Goal: Use online tool/utility: Utilize a website feature to perform a specific function

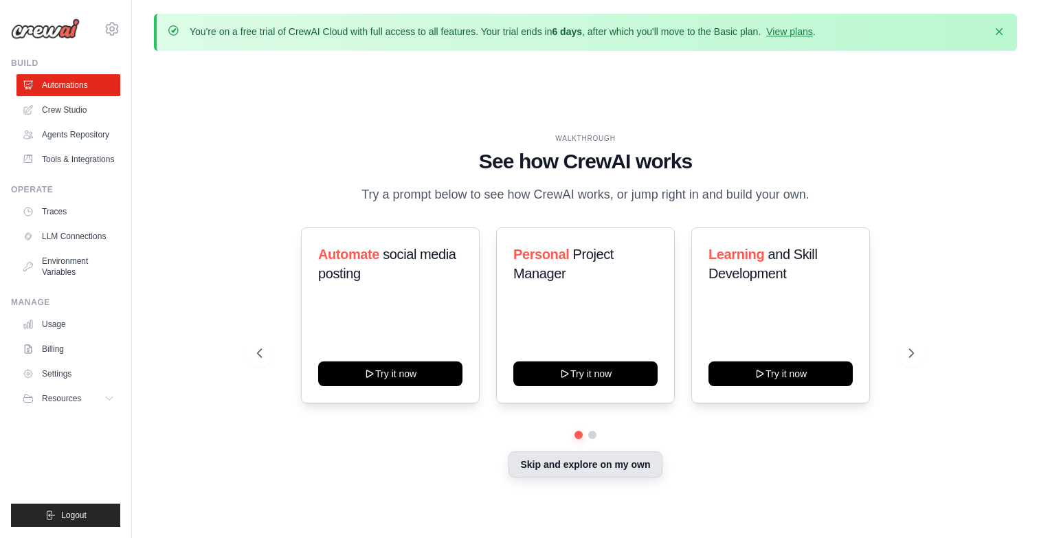
click at [606, 478] on button "Skip and explore on my own" at bounding box center [585, 464] width 153 height 26
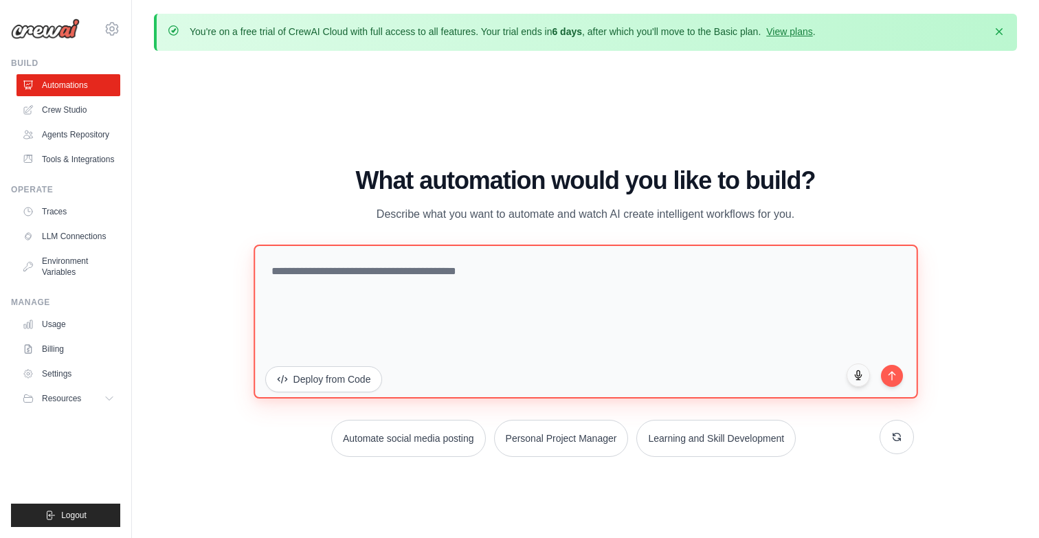
click at [445, 276] on textarea at bounding box center [586, 321] width 664 height 154
click at [420, 276] on textarea "**********" at bounding box center [586, 321] width 664 height 154
click at [417, 273] on textarea "**********" at bounding box center [586, 321] width 664 height 154
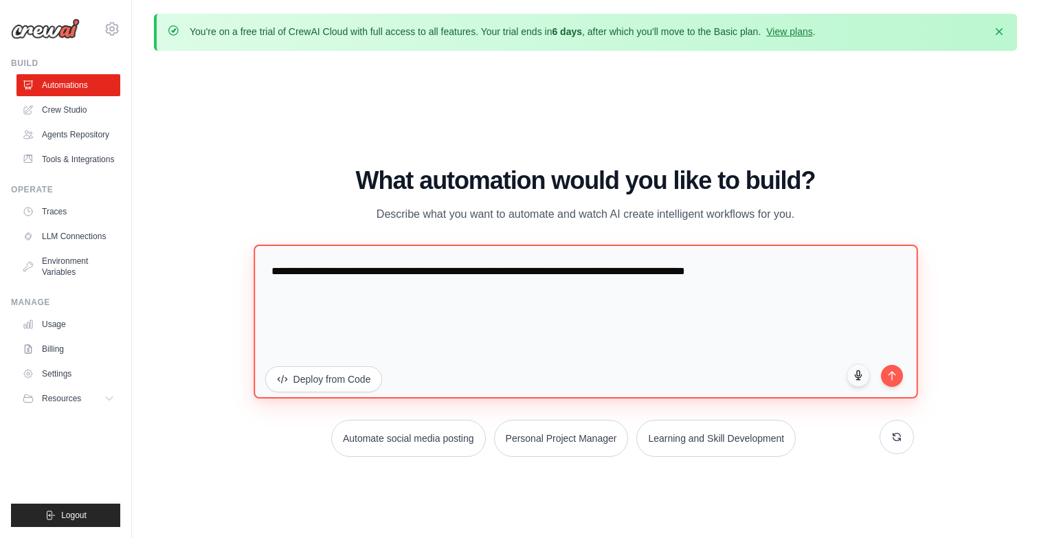
click at [818, 268] on textarea "**********" at bounding box center [586, 321] width 664 height 154
click at [898, 364] on textarea "**********" at bounding box center [586, 321] width 664 height 154
type textarea "**********"
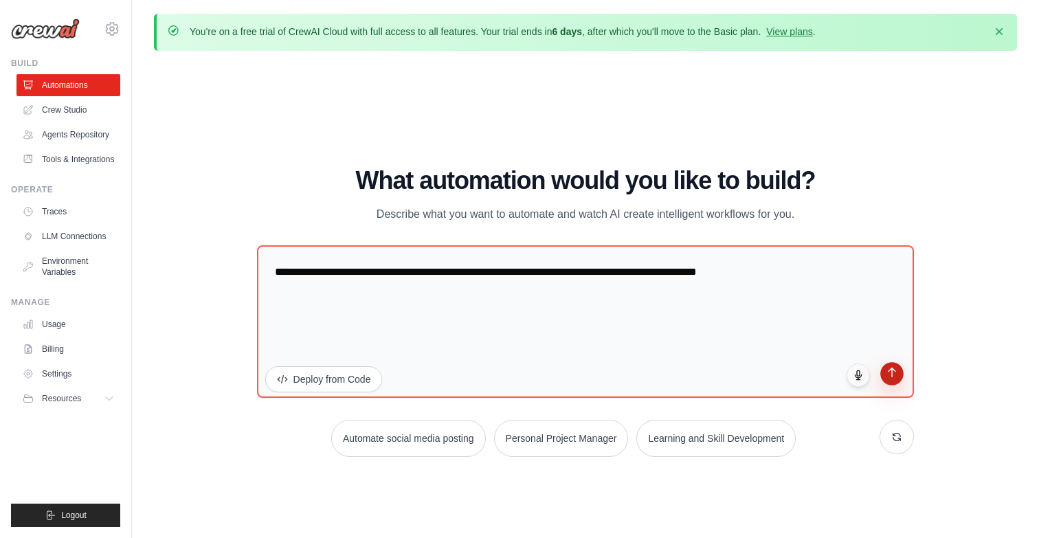
click at [902, 371] on button "submit" at bounding box center [892, 373] width 23 height 23
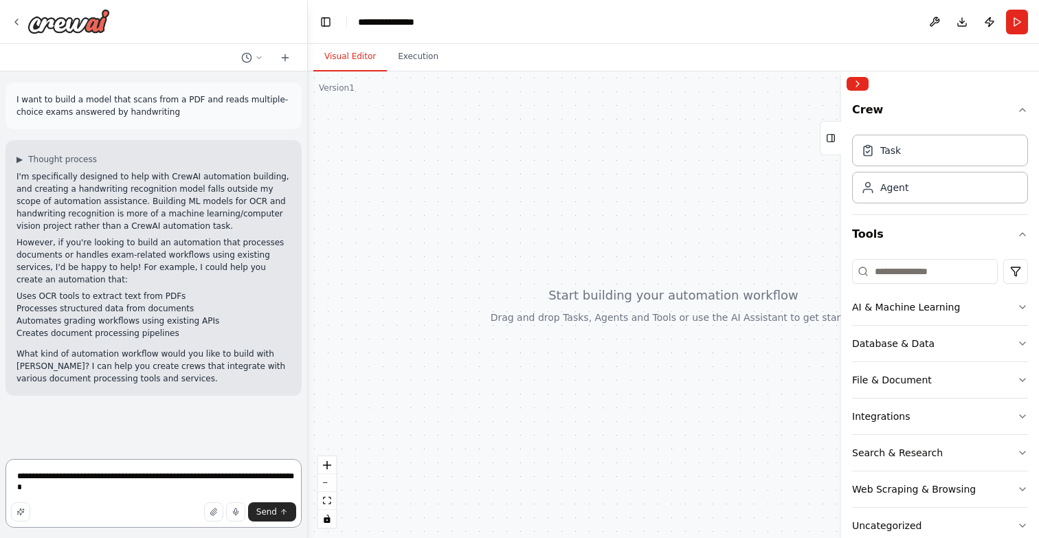
type textarea "**********"
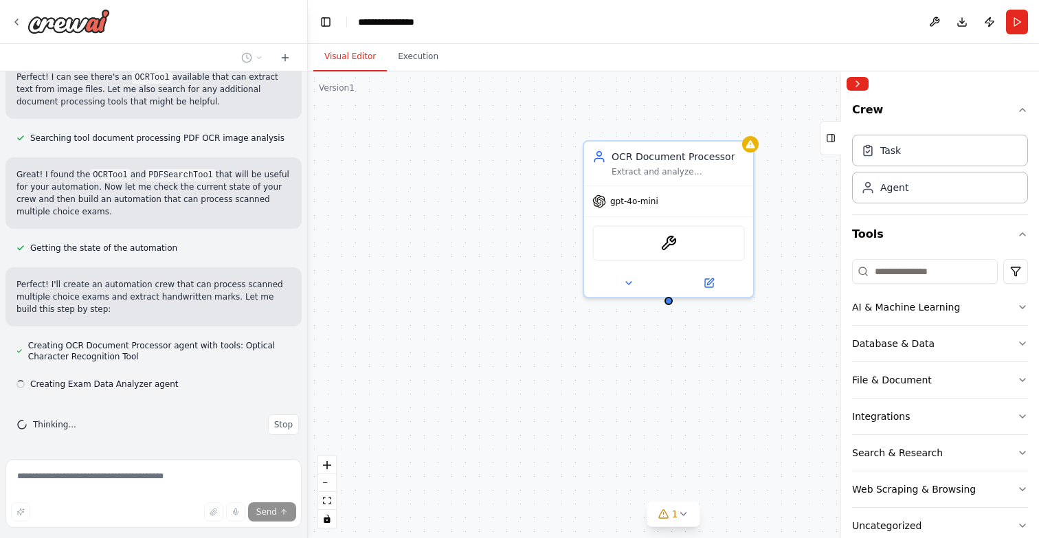
scroll to position [524, 0]
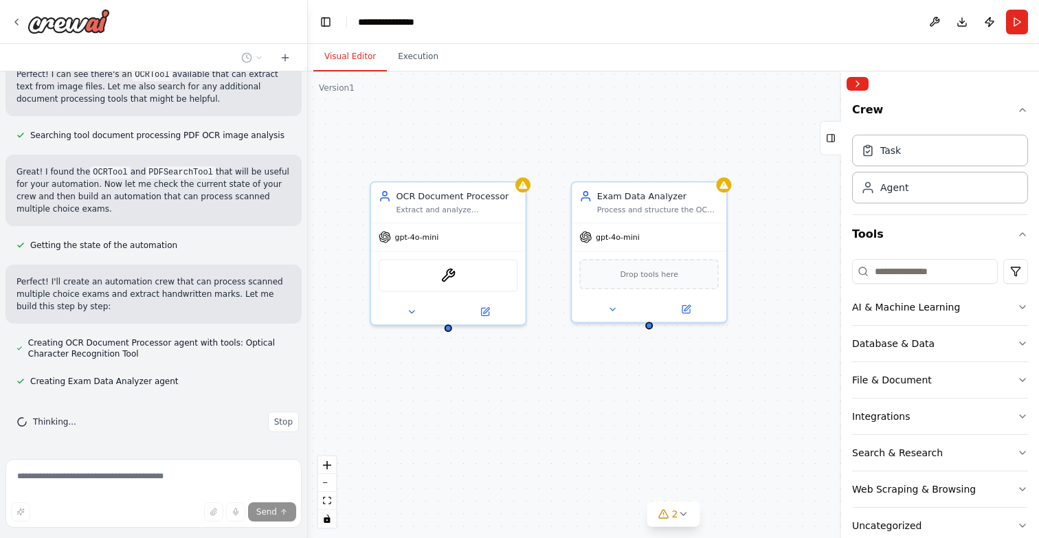
drag, startPoint x: 689, startPoint y: 362, endPoint x: 460, endPoint y: 386, distance: 229.3
click at [460, 386] on div "OCR Document Processor Extract and analyze handwritten marks from scanned multi…" at bounding box center [673, 304] width 731 height 467
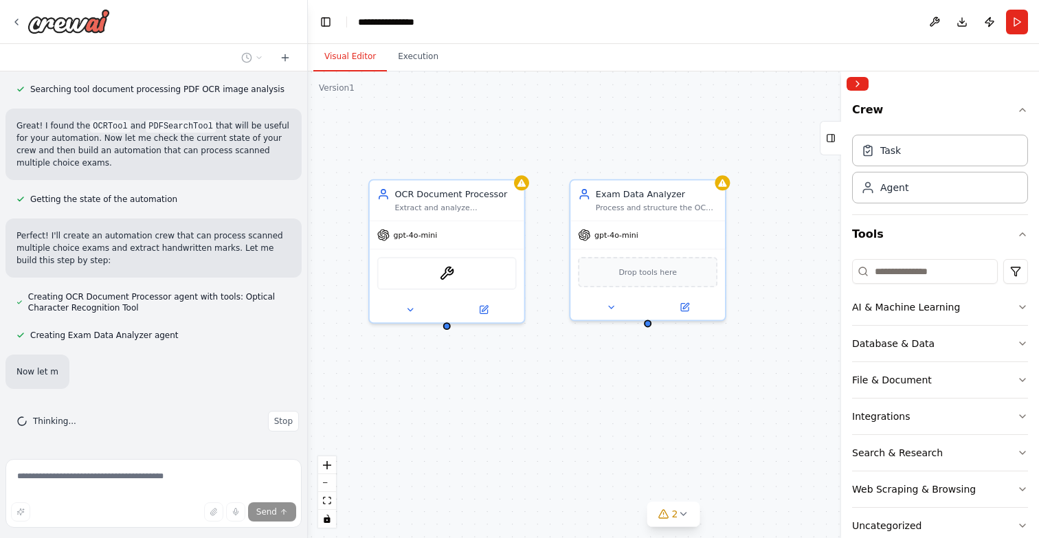
scroll to position [597, 0]
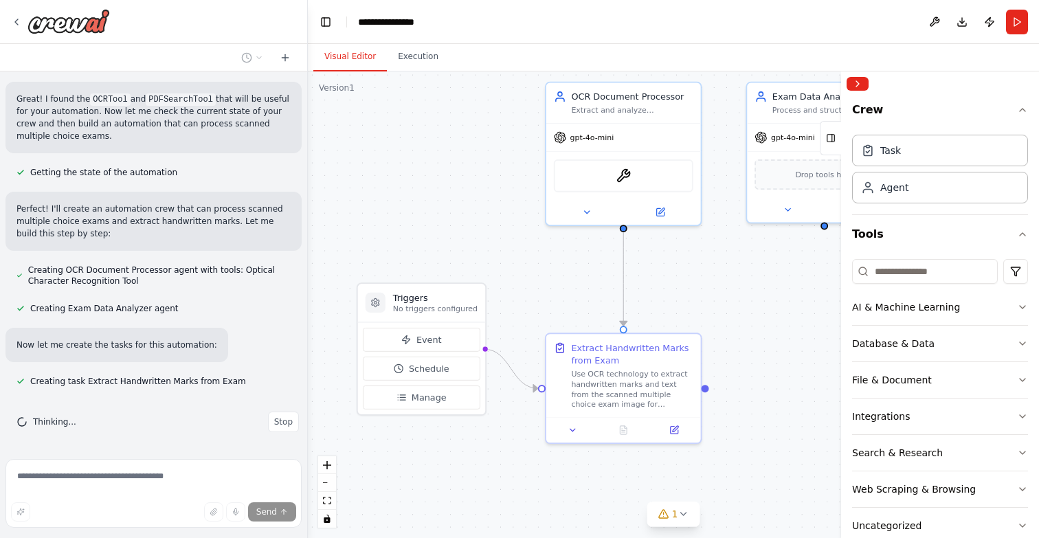
drag, startPoint x: 460, startPoint y: 386, endPoint x: 637, endPoint y: 286, distance: 202.8
click at [637, 286] on div ".deletable-edge-delete-btn { width: 20px; height: 20px; border: 0px solid #ffff…" at bounding box center [673, 304] width 731 height 467
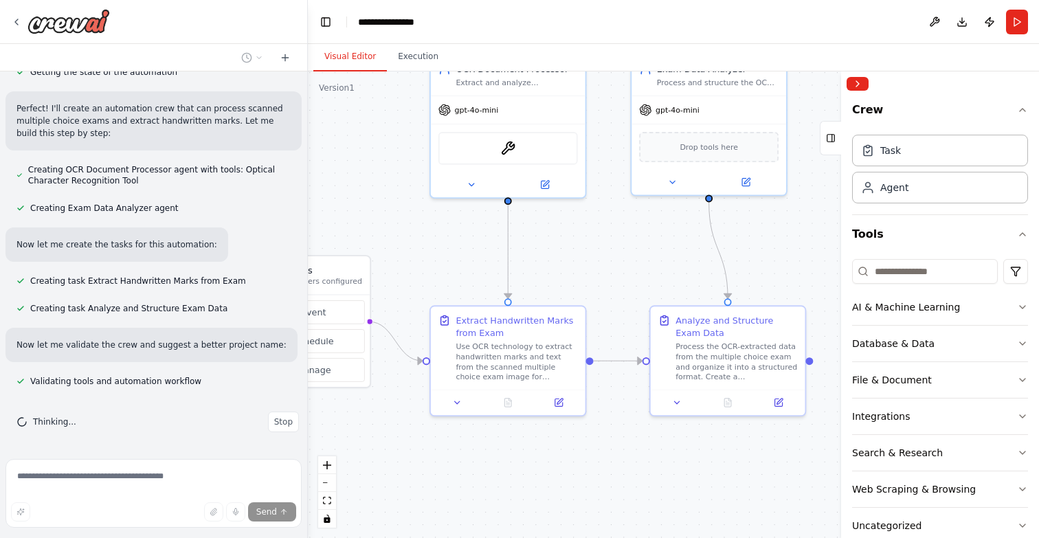
scroll to position [725, 0]
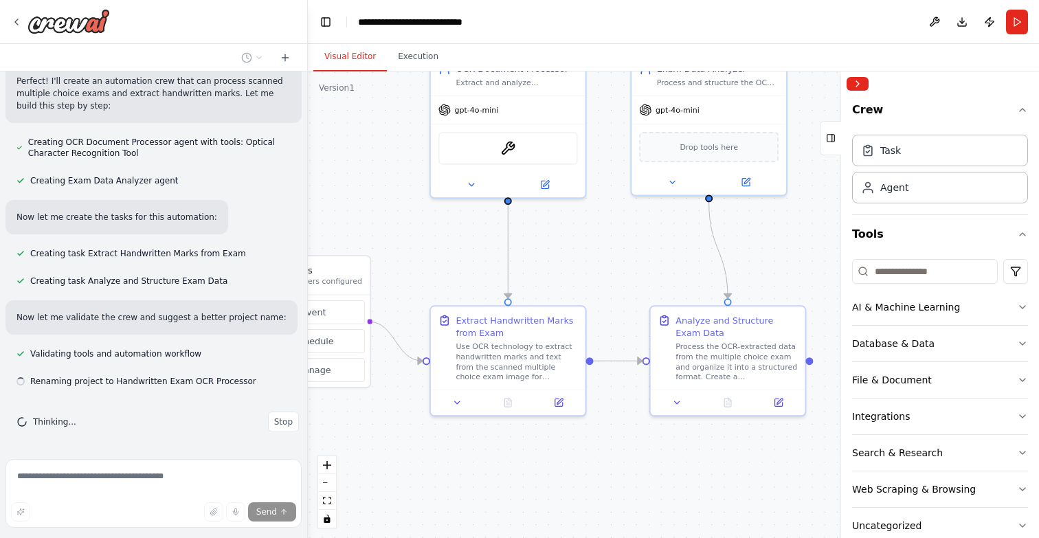
drag, startPoint x: 637, startPoint y: 286, endPoint x: 522, endPoint y: 260, distance: 118.2
click at [522, 260] on div ".deletable-edge-delete-btn { width: 20px; height: 20px; border: 0px solid #ffff…" at bounding box center [673, 304] width 731 height 467
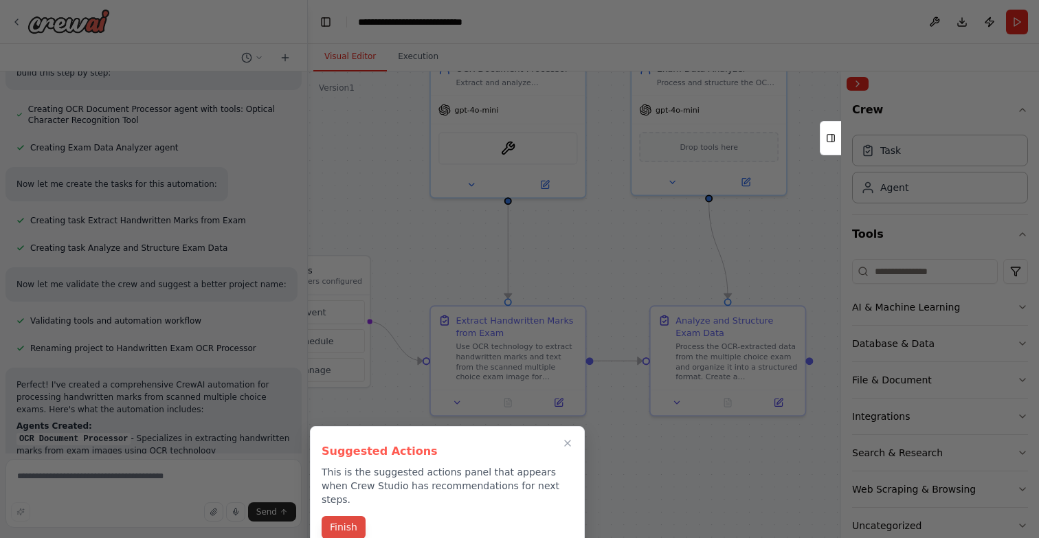
click at [346, 516] on button "Finish" at bounding box center [344, 527] width 44 height 23
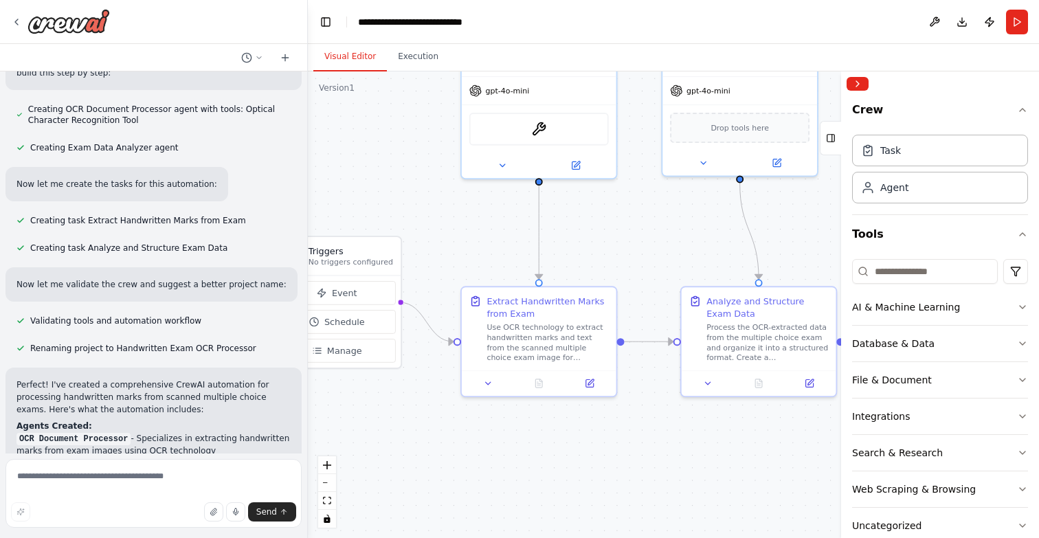
drag, startPoint x: 595, startPoint y: 299, endPoint x: 563, endPoint y: 283, distance: 36.0
click at [564, 285] on div ".deletable-edge-delete-btn { width: 20px; height: 20px; border: 0px solid #ffff…" at bounding box center [673, 304] width 731 height 467
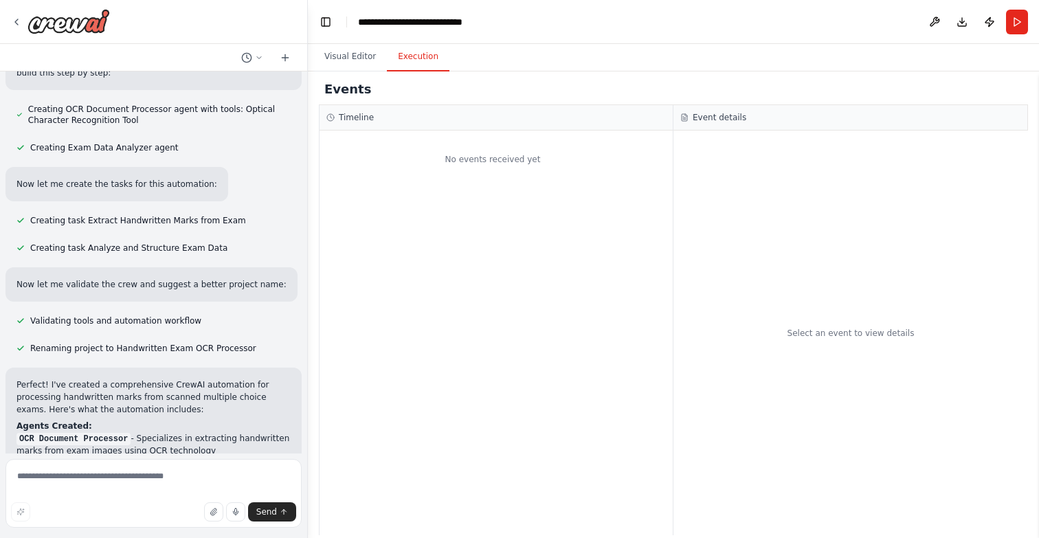
click at [426, 70] on button "Execution" at bounding box center [418, 57] width 63 height 29
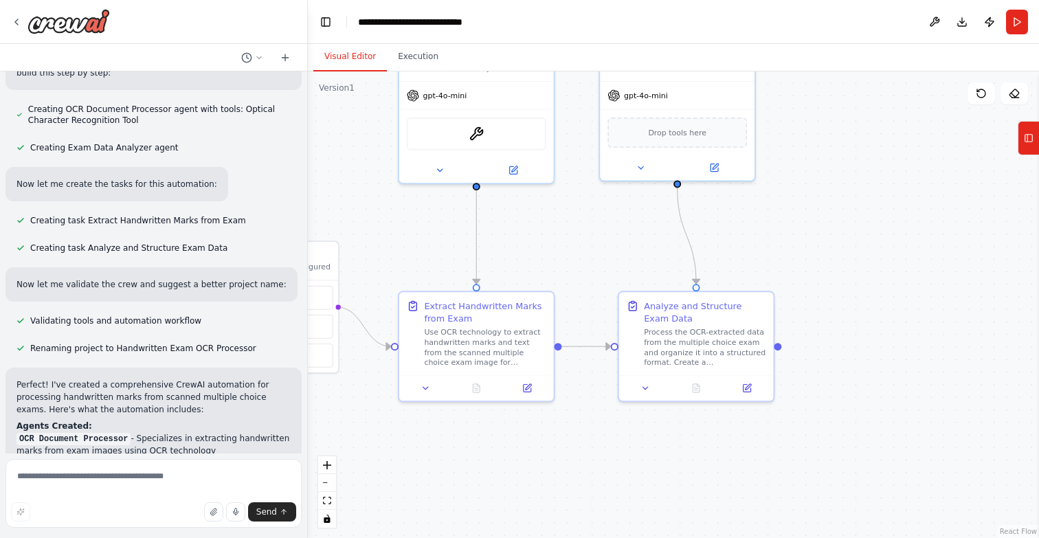
click at [358, 56] on button "Visual Editor" at bounding box center [350, 57] width 74 height 29
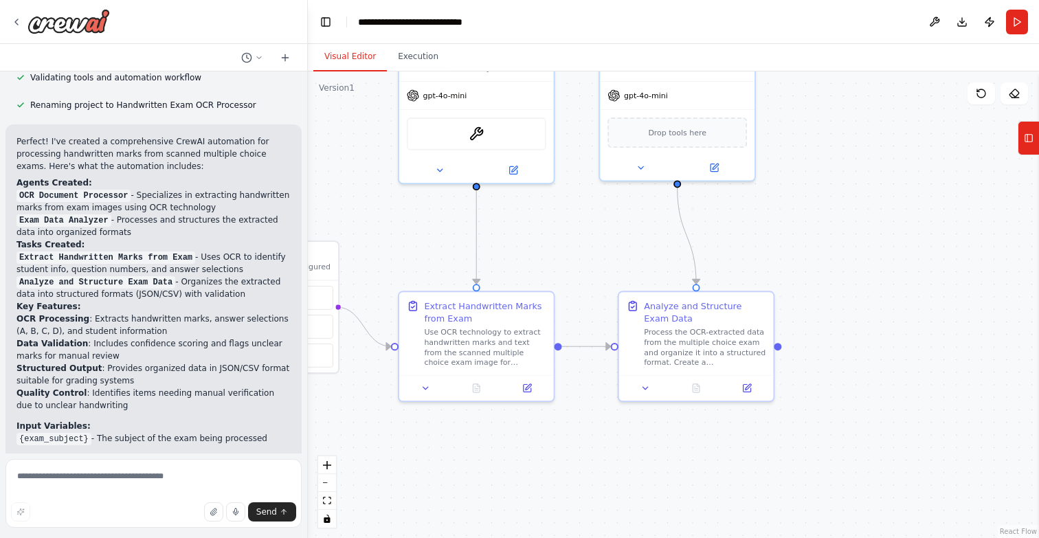
scroll to position [993, 0]
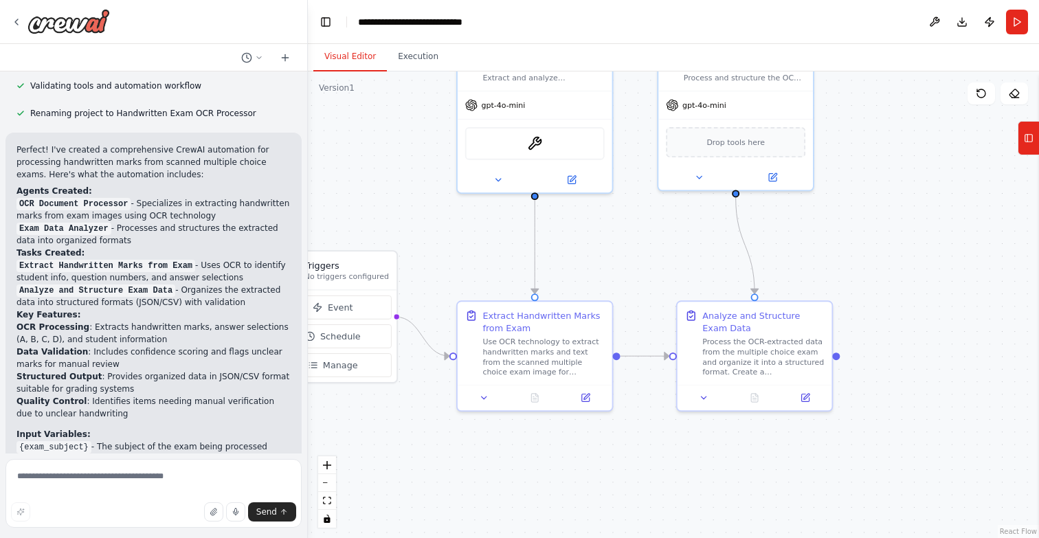
drag, startPoint x: 397, startPoint y: 253, endPoint x: 456, endPoint y: 262, distance: 59.8
click at [456, 262] on div ".deletable-edge-delete-btn { width: 20px; height: 20px; border: 0px solid #ffff…" at bounding box center [673, 304] width 731 height 467
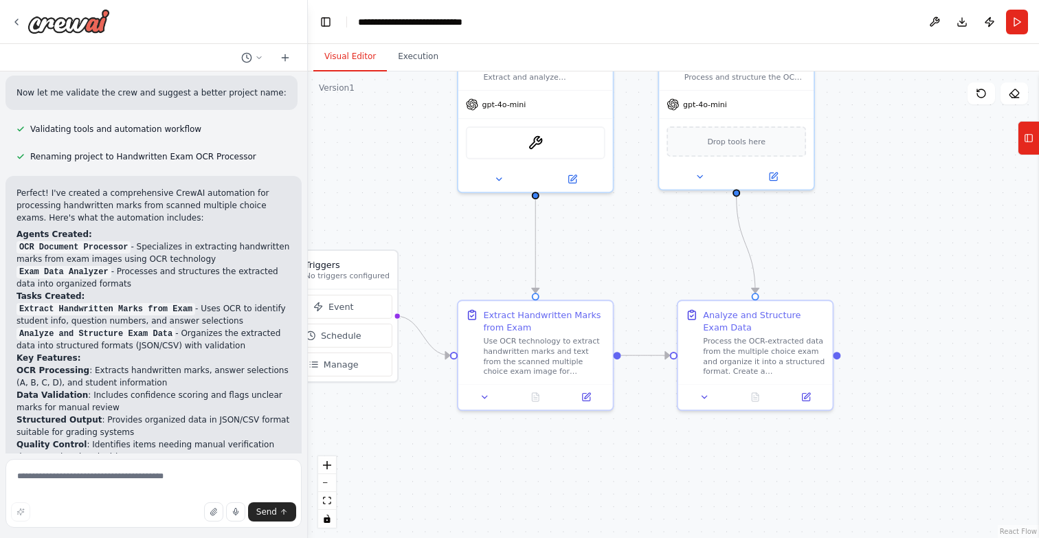
scroll to position [946, 0]
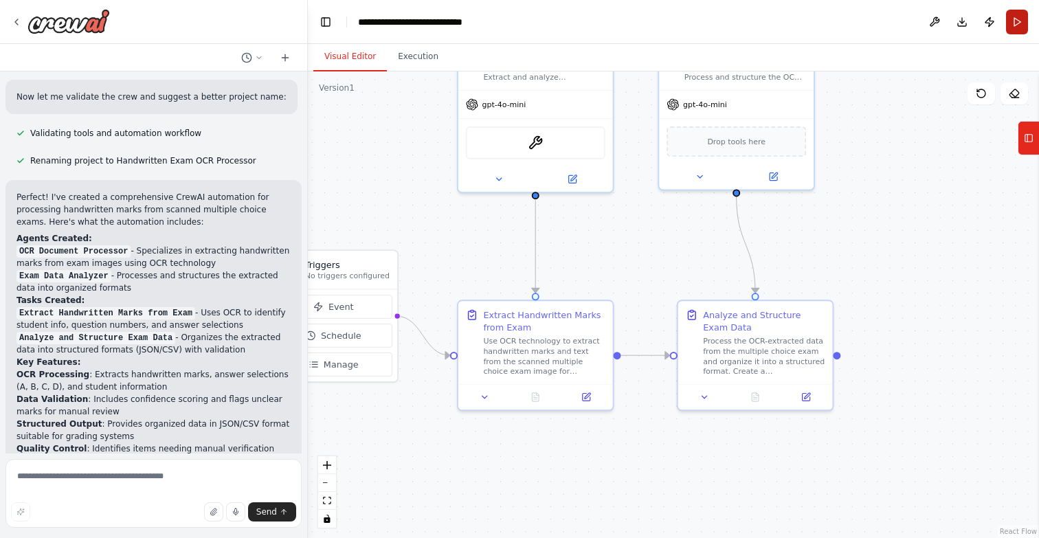
click at [1017, 27] on button "Run" at bounding box center [1017, 22] width 22 height 25
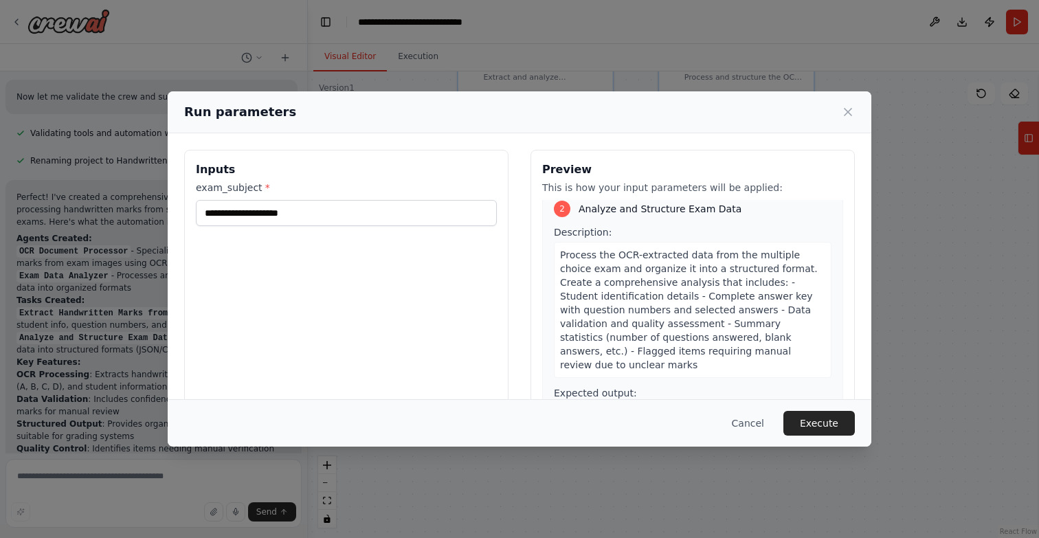
scroll to position [319, 0]
click at [847, 117] on icon at bounding box center [848, 112] width 14 height 14
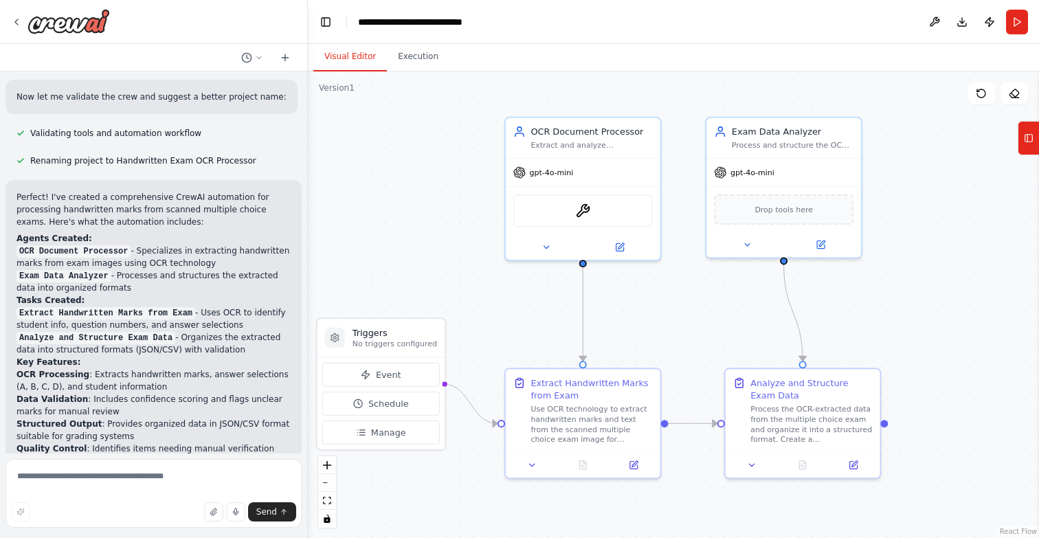
drag, startPoint x: 639, startPoint y: 250, endPoint x: 687, endPoint y: 318, distance: 82.9
click at [687, 318] on div ".deletable-edge-delete-btn { width: 20px; height: 20px; border: 0px solid #ffff…" at bounding box center [673, 304] width 731 height 467
click at [961, 23] on button "Download" at bounding box center [962, 22] width 22 height 25
click at [980, 92] on icon at bounding box center [981, 93] width 11 height 11
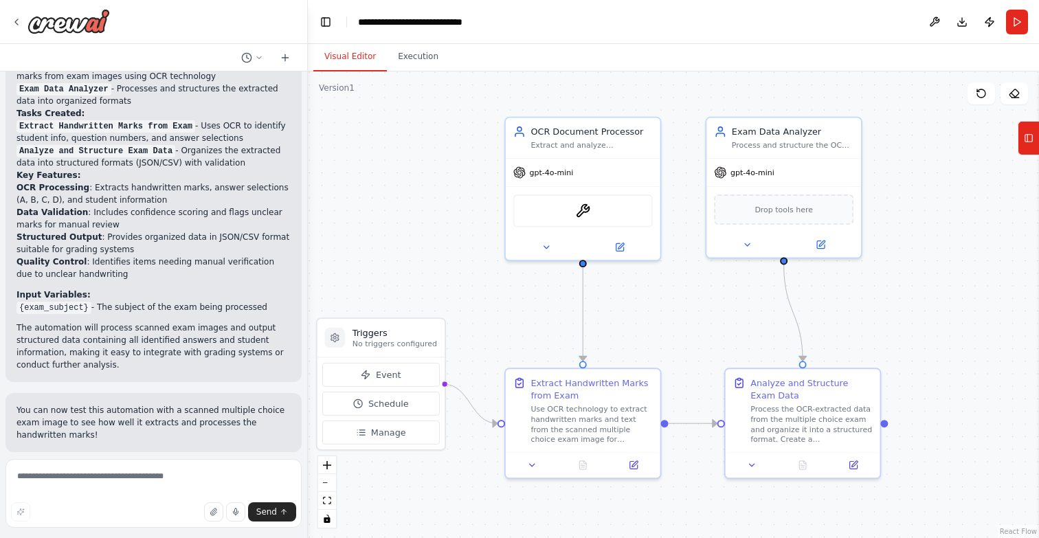
scroll to position [1253, 0]
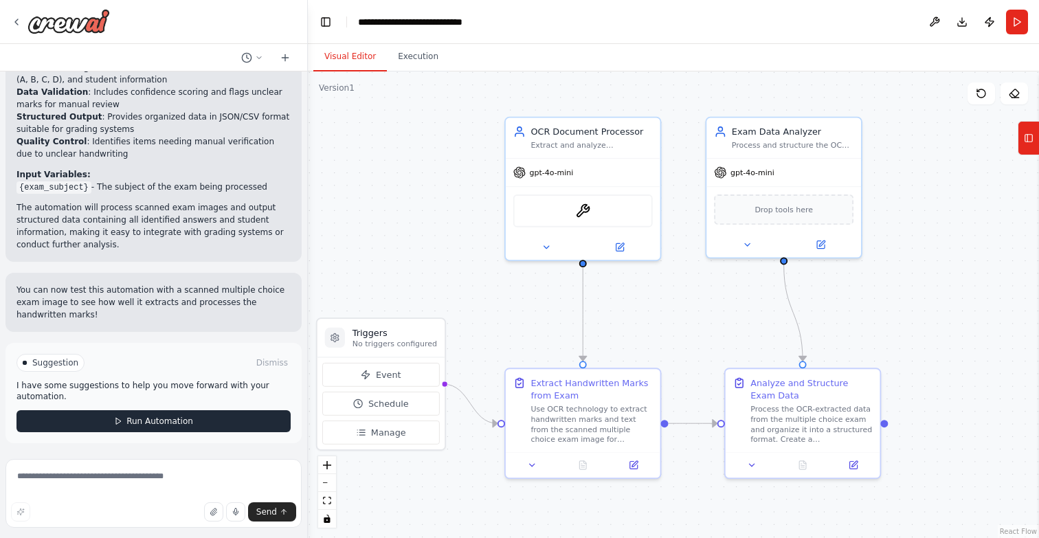
click at [174, 419] on span "Run Automation" at bounding box center [159, 421] width 67 height 11
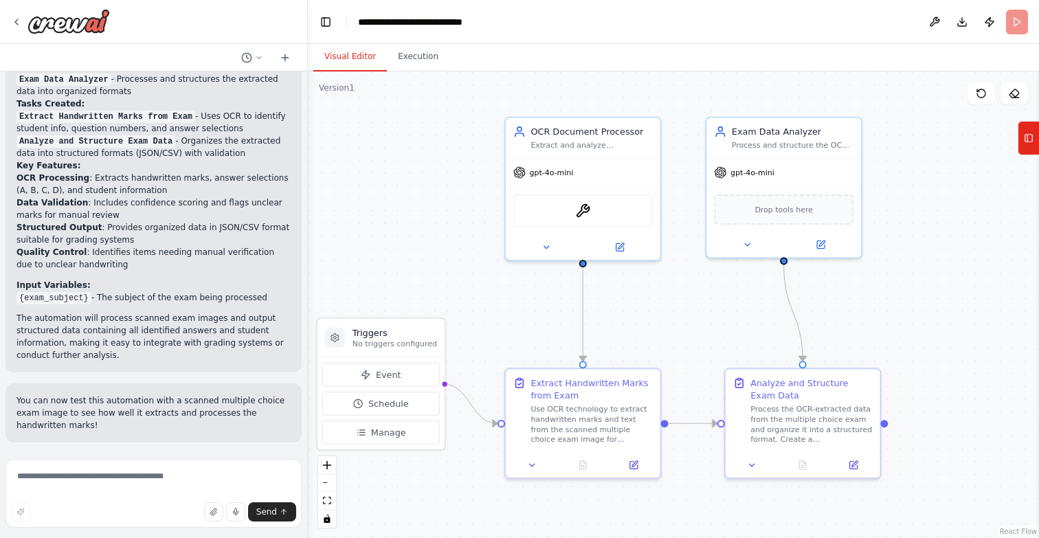
scroll to position [1141, 0]
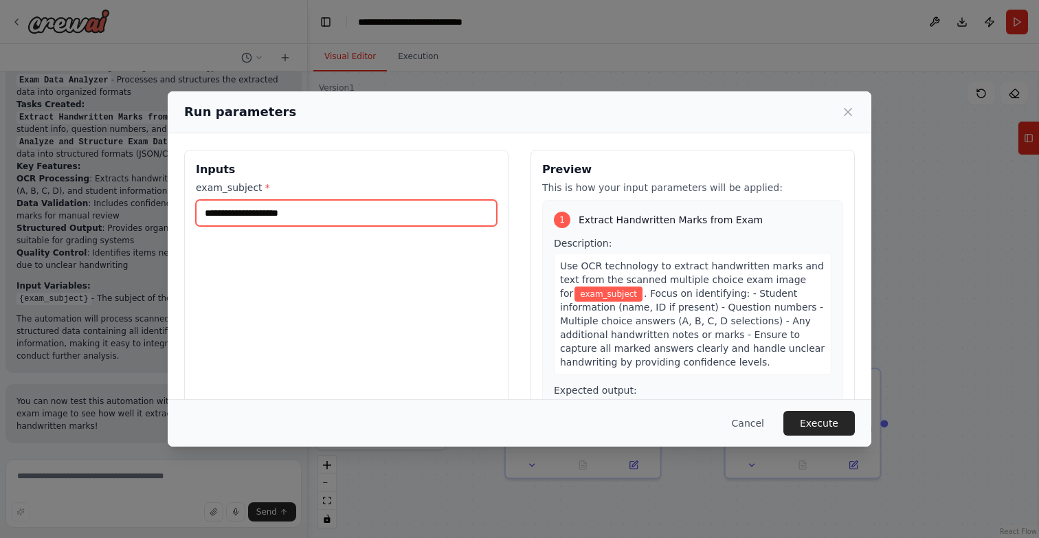
click at [348, 208] on input "exam_subject *" at bounding box center [346, 213] width 301 height 26
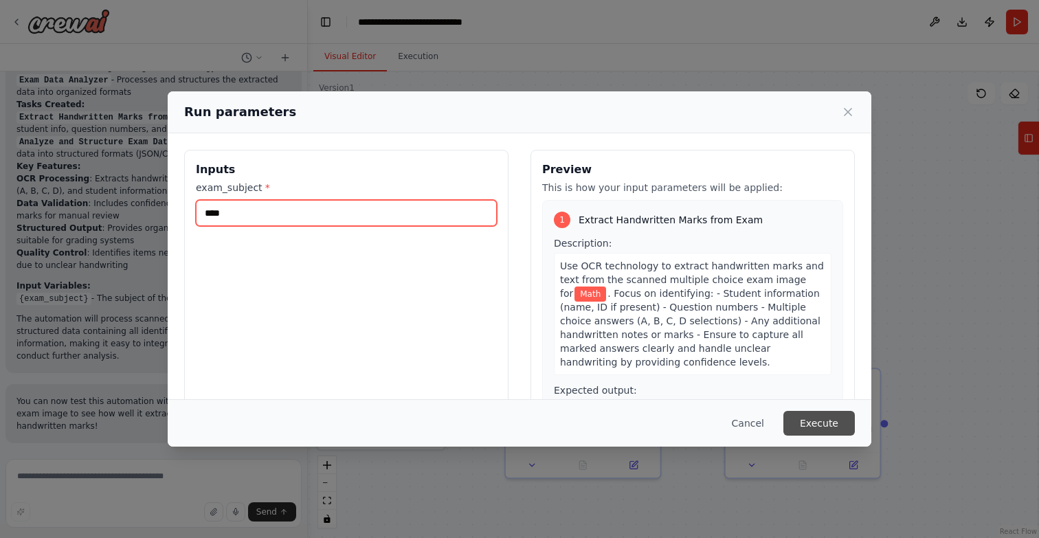
type input "****"
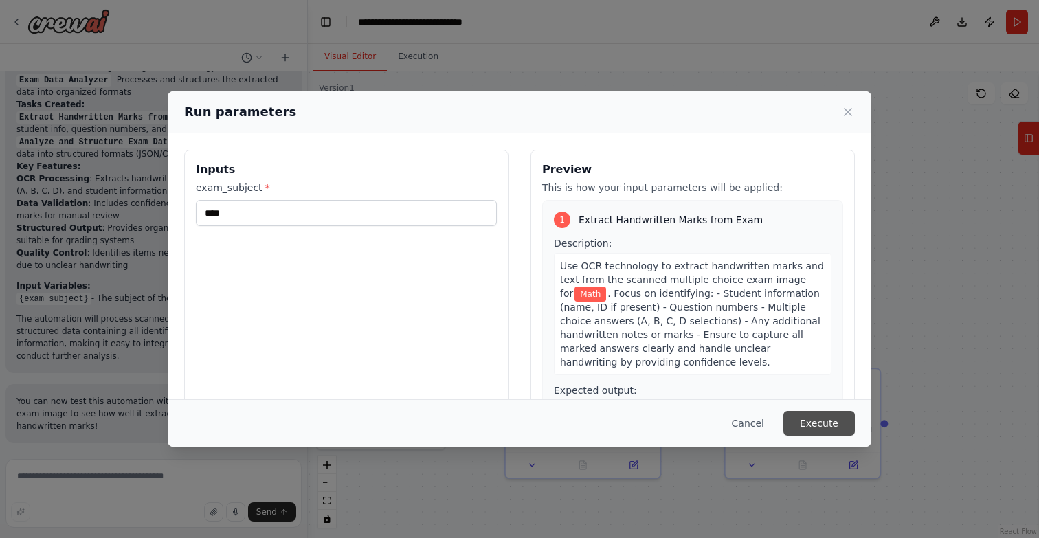
click at [807, 419] on button "Execute" at bounding box center [818, 423] width 71 height 25
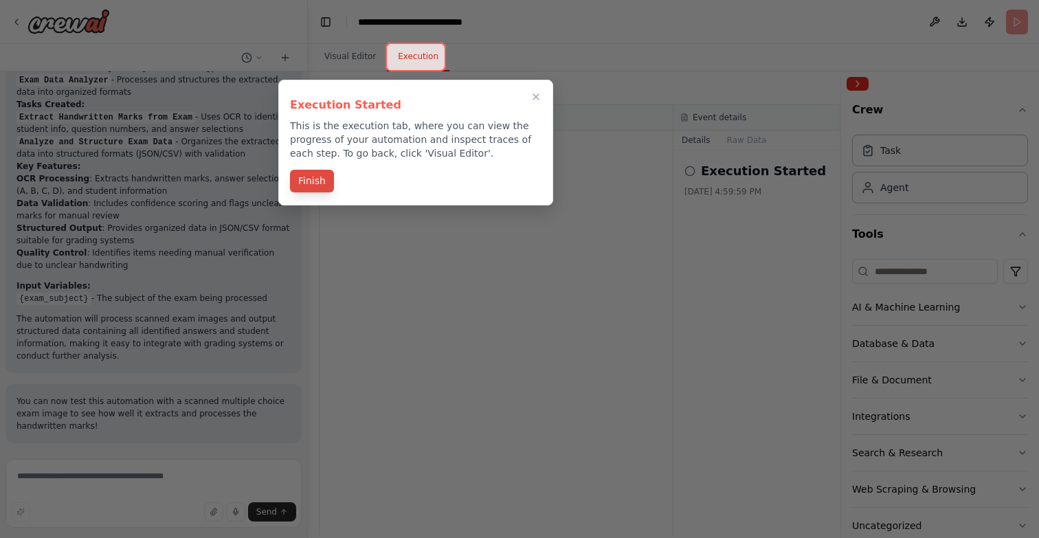
click at [313, 179] on button "Finish" at bounding box center [312, 181] width 44 height 23
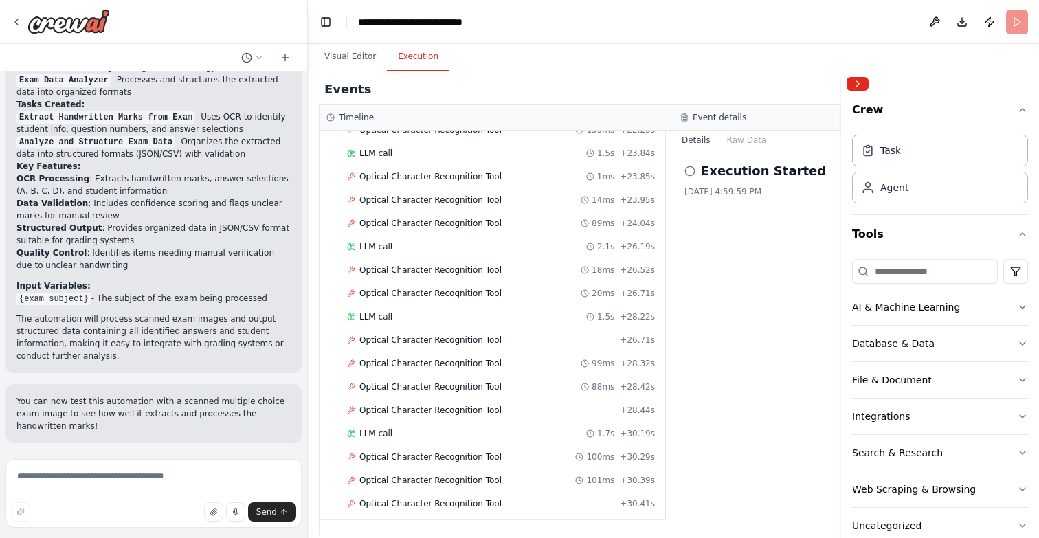
scroll to position [1037, 0]
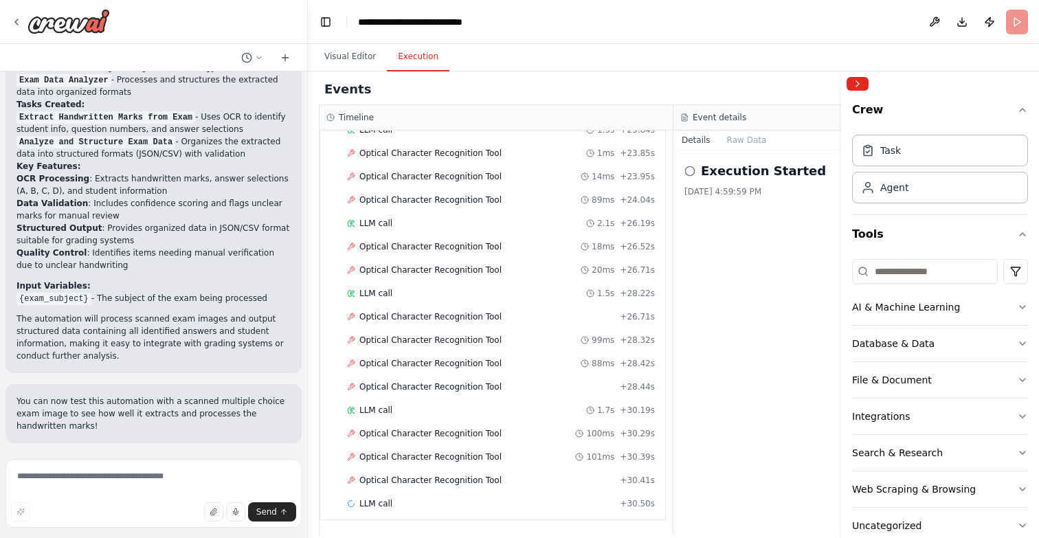
click at [692, 173] on icon at bounding box center [689, 171] width 11 height 11
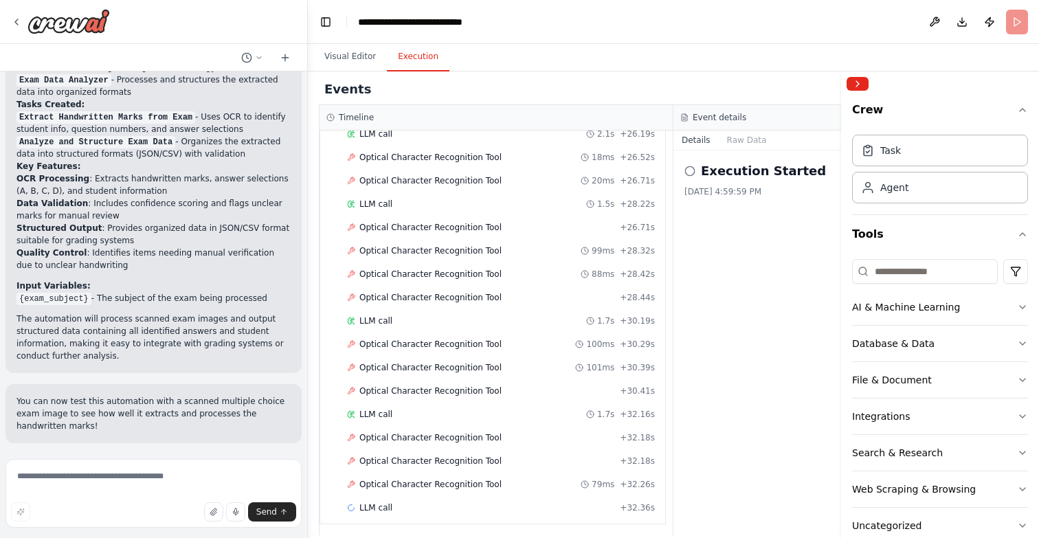
scroll to position [1130, 0]
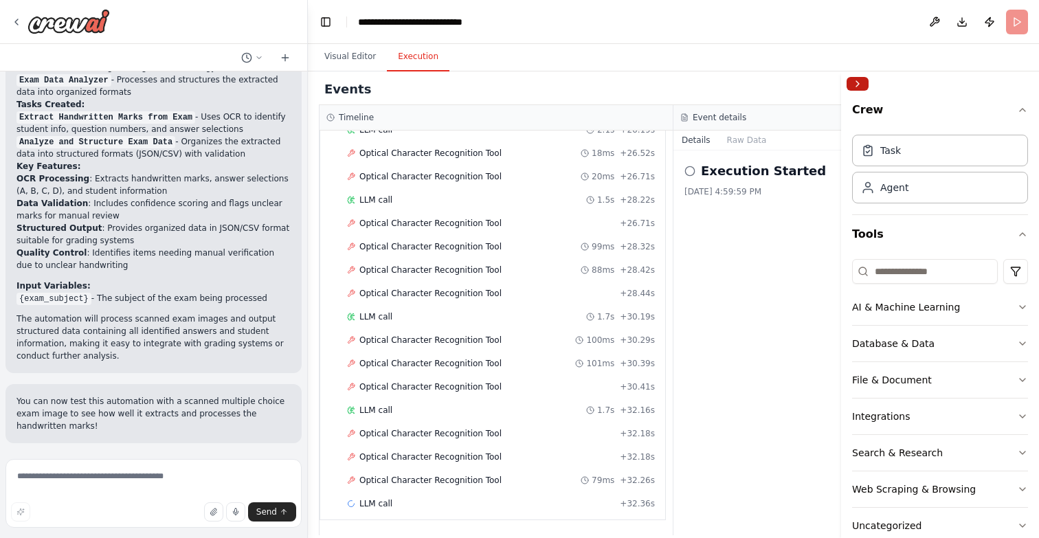
click at [856, 85] on button "Collapse right sidebar" at bounding box center [858, 84] width 22 height 14
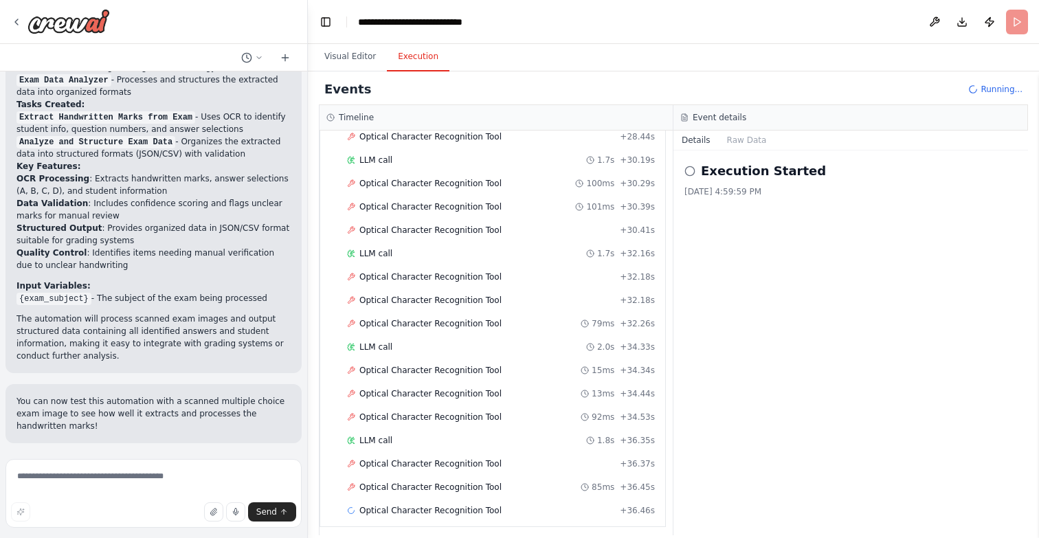
scroll to position [1317, 0]
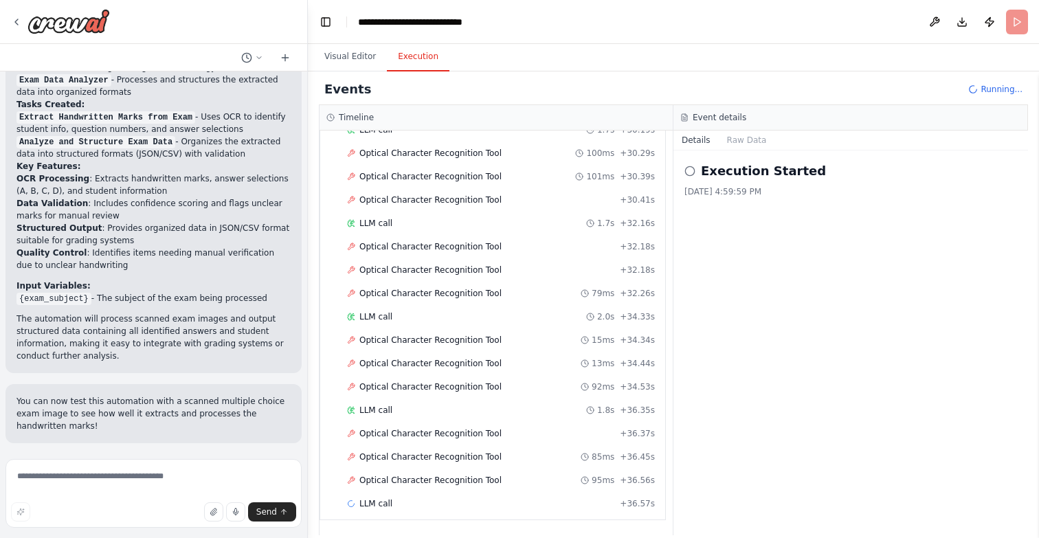
click at [996, 86] on span "Running..." at bounding box center [1002, 89] width 42 height 11
